Goal: Information Seeking & Learning: Learn about a topic

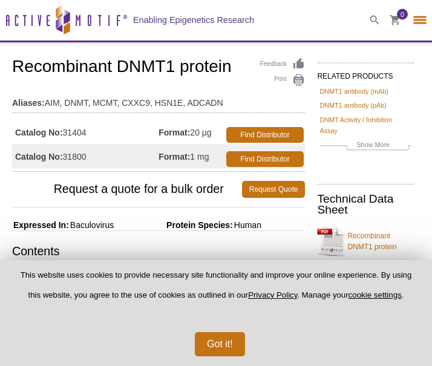
select select "[GEOGRAPHIC_DATA]"
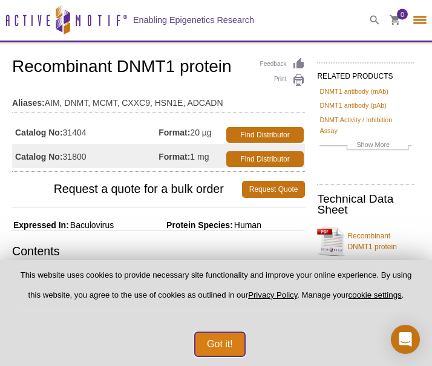
click at [228, 346] on button "Got it!" at bounding box center [220, 344] width 50 height 24
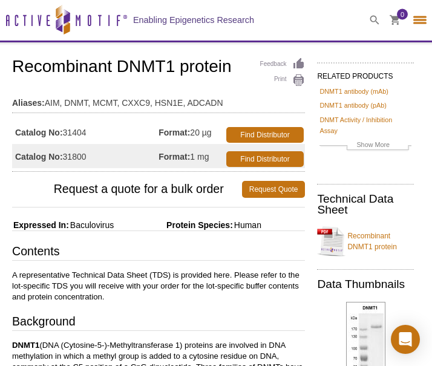
scroll to position [7, 0]
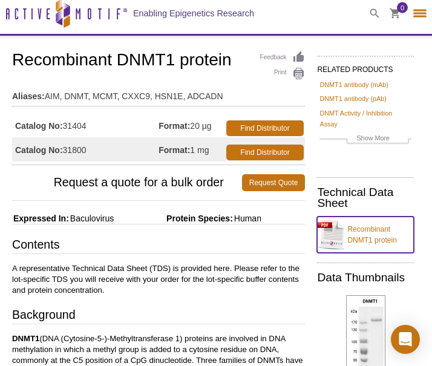
click at [368, 233] on link "Recombinant DNMT1 protein" at bounding box center [365, 235] width 97 height 36
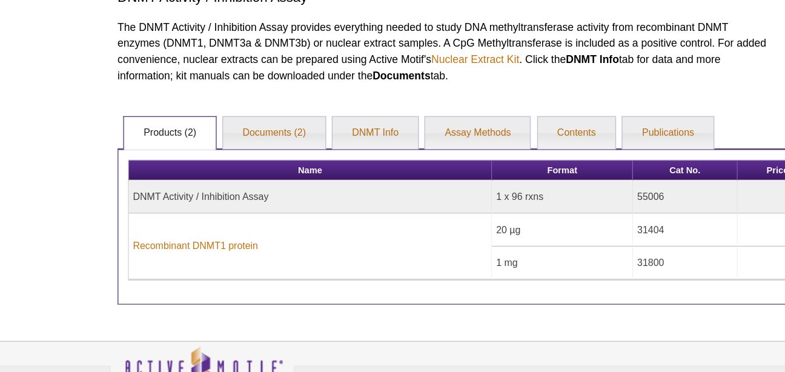
scroll to position [134, 0]
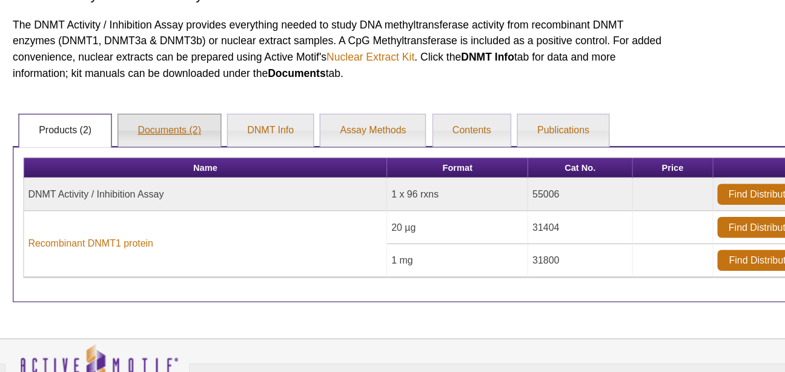
click at [198, 193] on link "Documents (2)" at bounding box center [206, 190] width 77 height 24
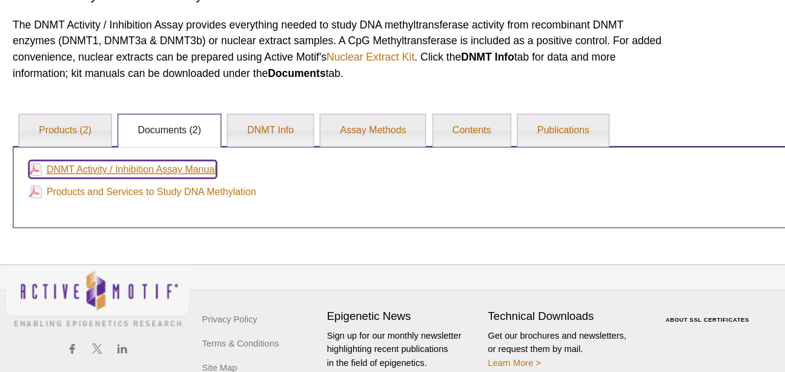
click at [198, 223] on link "DNMT Activity / Inhibition Assay Manual" at bounding box center [171, 219] width 141 height 13
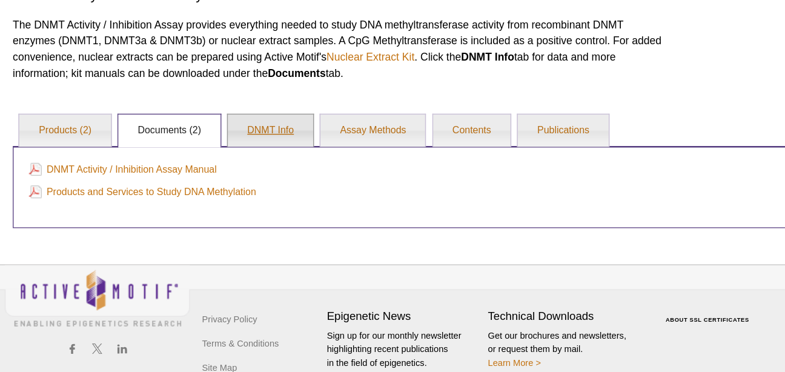
click at [280, 194] on link "DNMT Info" at bounding box center [282, 190] width 64 height 24
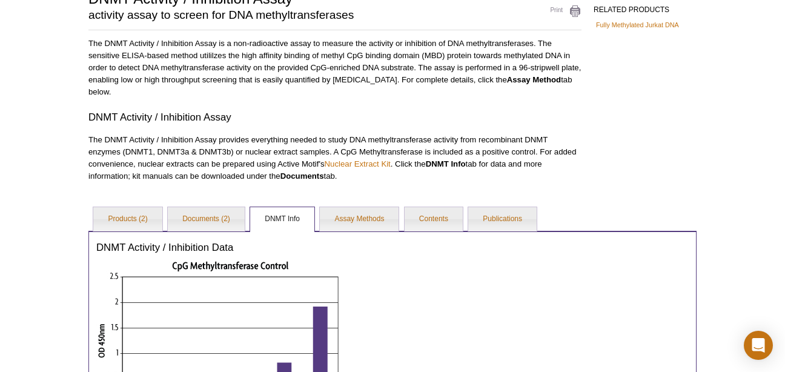
scroll to position [106, 0]
click at [368, 217] on link "Assay Methods" at bounding box center [359, 218] width 79 height 24
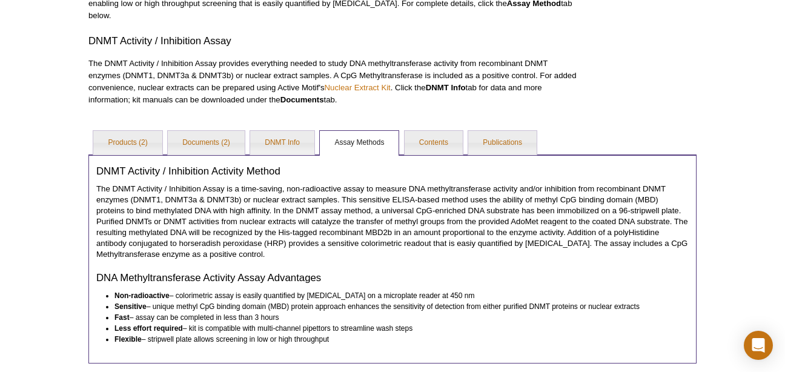
scroll to position [182, 0]
click at [431, 151] on link "Contents" at bounding box center [433, 142] width 58 height 24
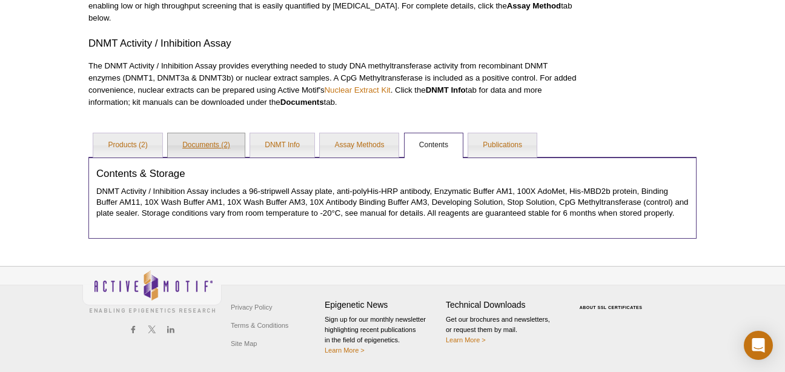
click at [224, 148] on link "Documents (2)" at bounding box center [206, 145] width 77 height 24
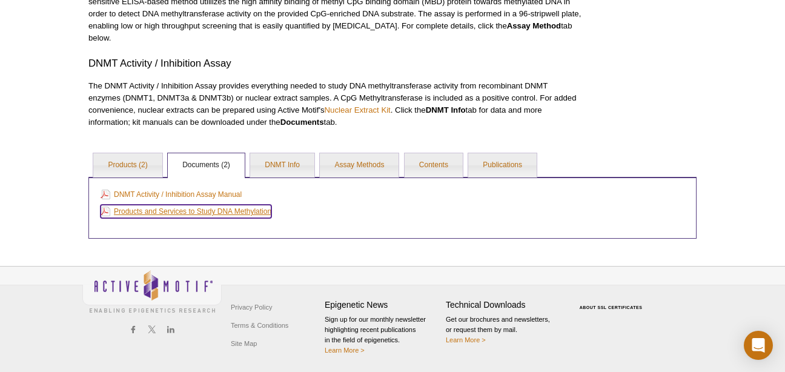
click at [225, 214] on link "Products and Services to Study DNA Methylation" at bounding box center [186, 211] width 171 height 13
